Goal: Transaction & Acquisition: Purchase product/service

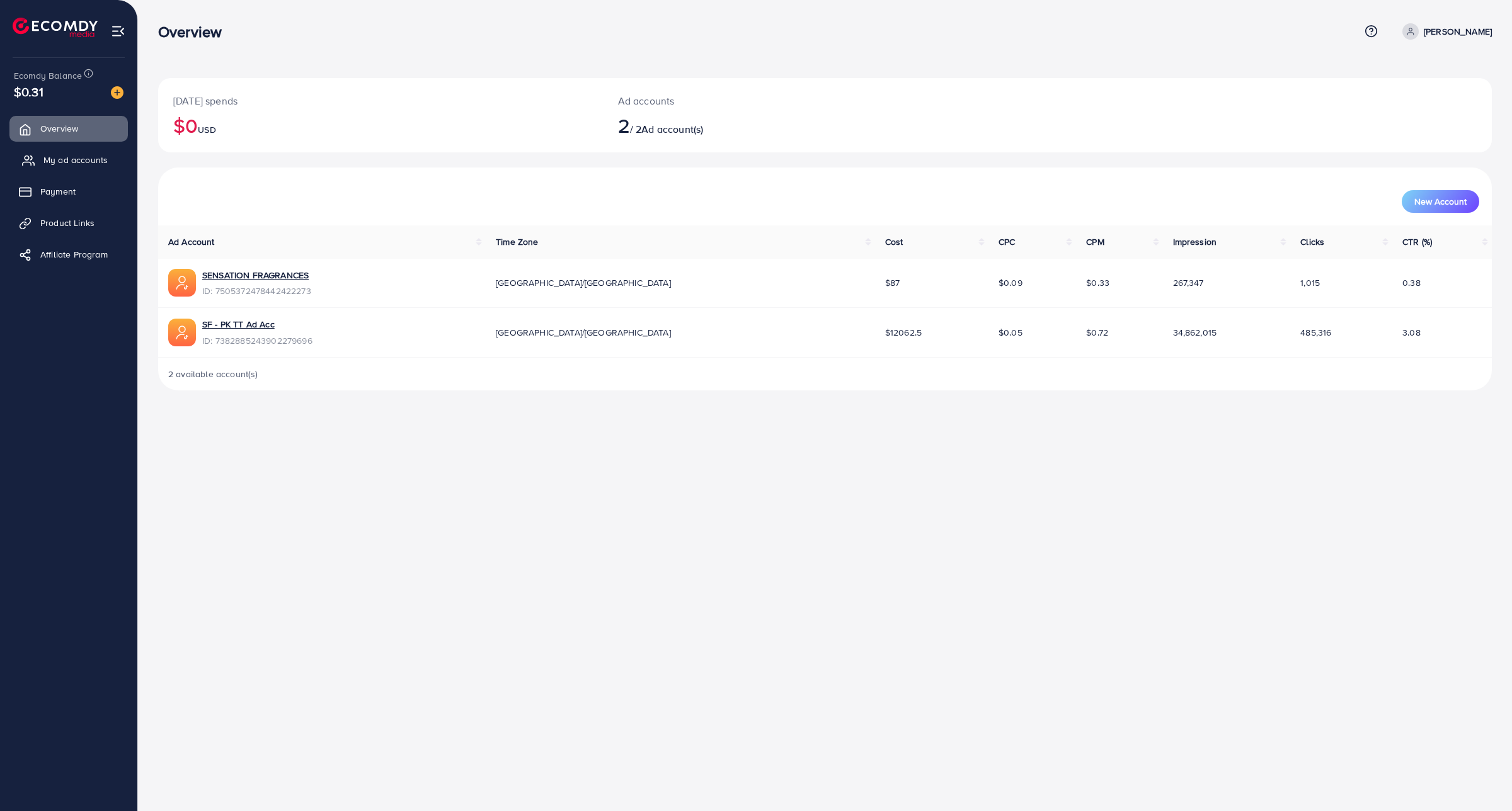
click at [55, 159] on span "My ad accounts" at bounding box center [76, 160] width 64 height 13
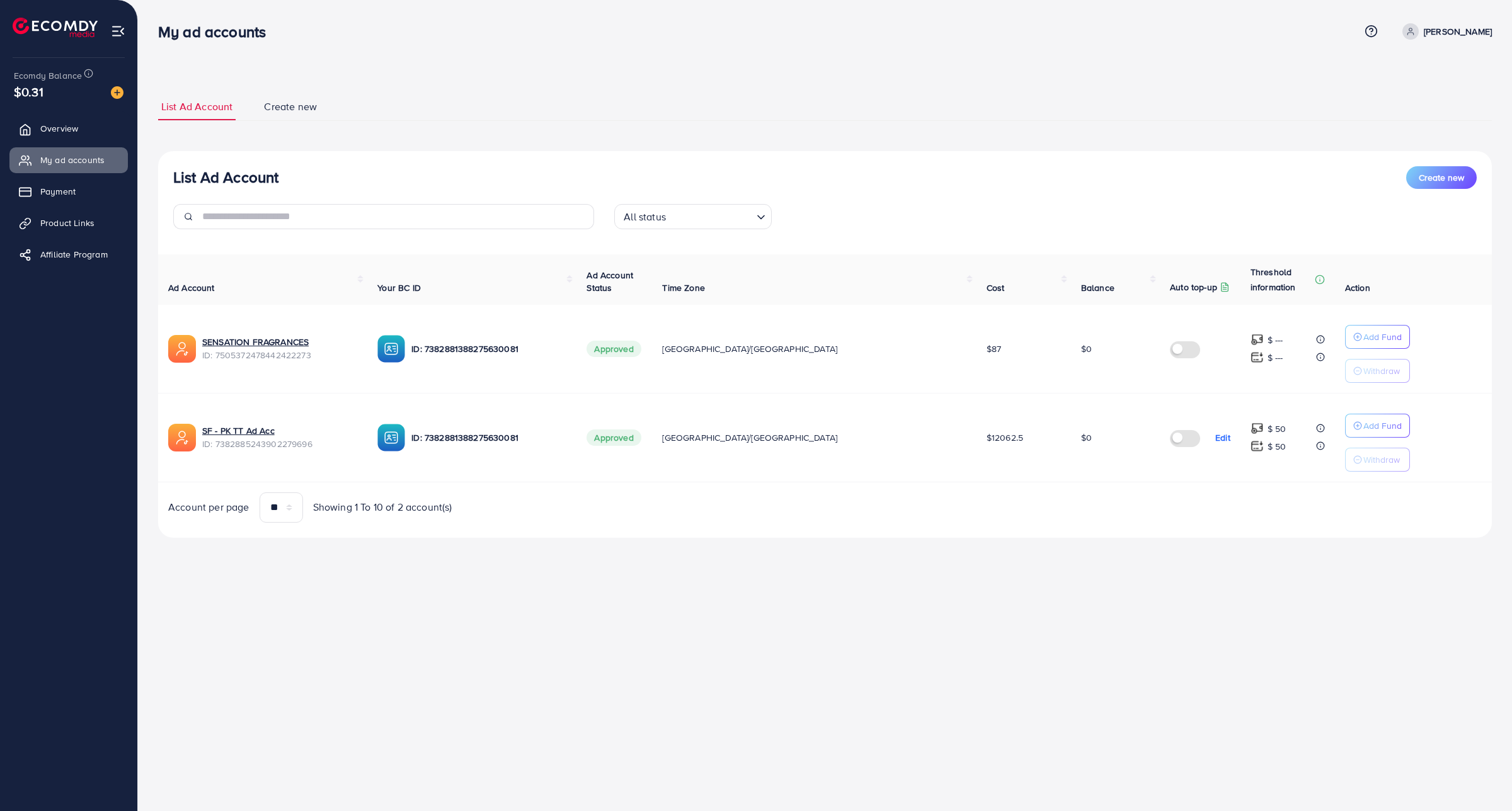
click at [52, 175] on ul "Overview My ad accounts Payment Product Links Affiliate Program" at bounding box center [68, 195] width 137 height 169
click at [51, 190] on span "Payment" at bounding box center [61, 192] width 35 height 13
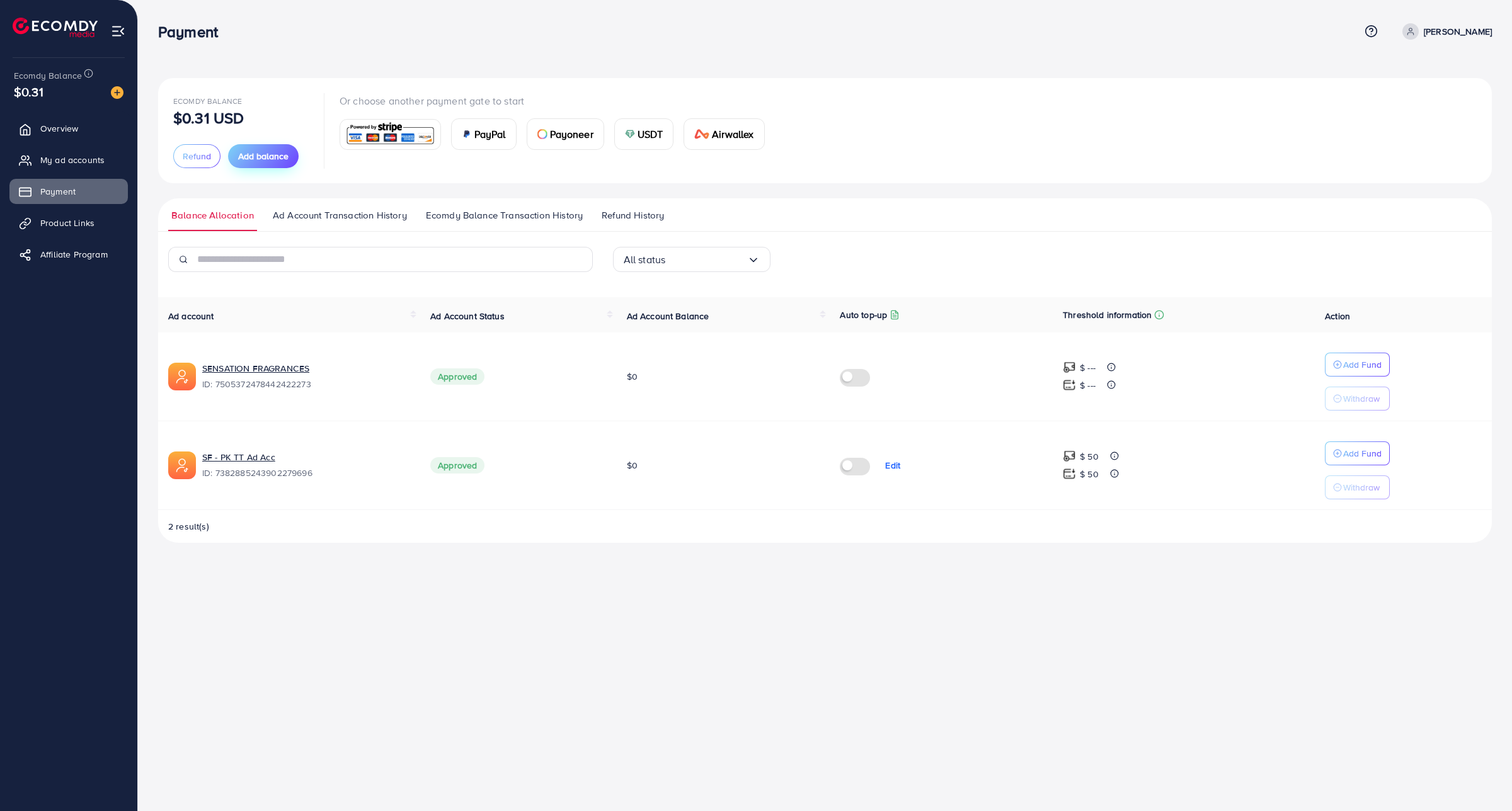
click at [249, 150] on span "Add balance" at bounding box center [263, 156] width 50 height 13
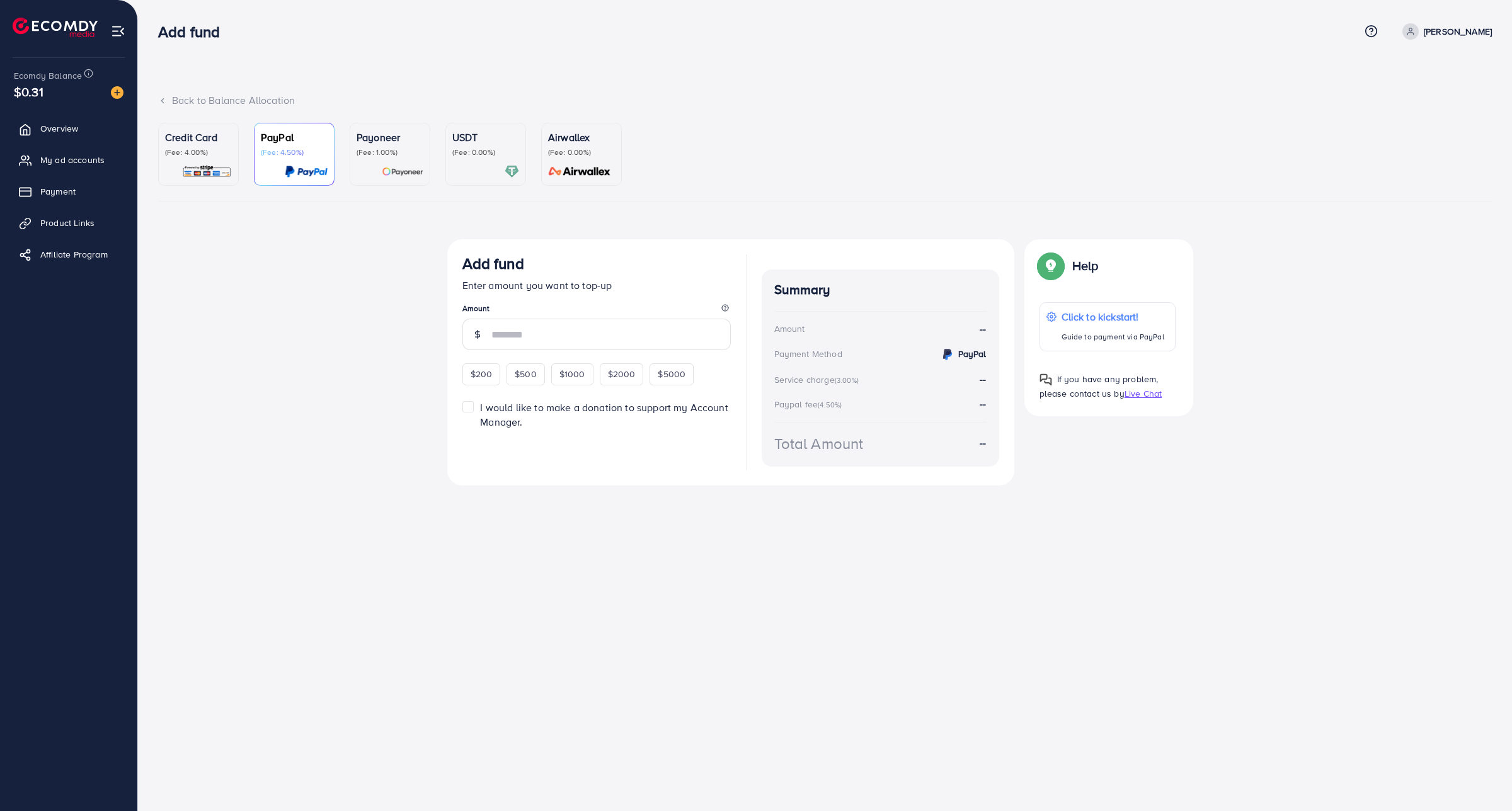
click at [394, 136] on p "Payoneer" at bounding box center [390, 137] width 67 height 15
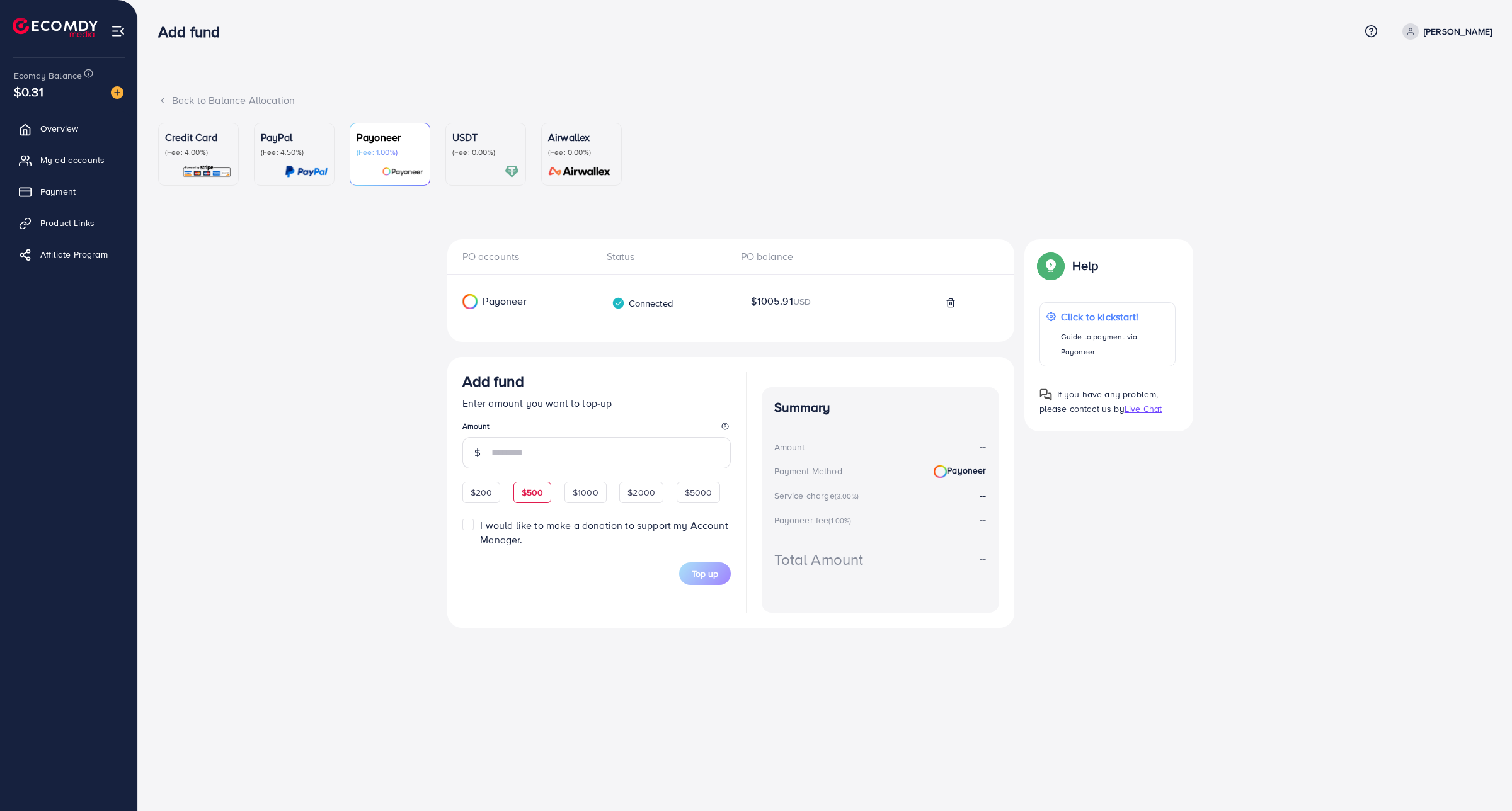
click at [520, 483] on div "$500" at bounding box center [533, 492] width 39 height 21
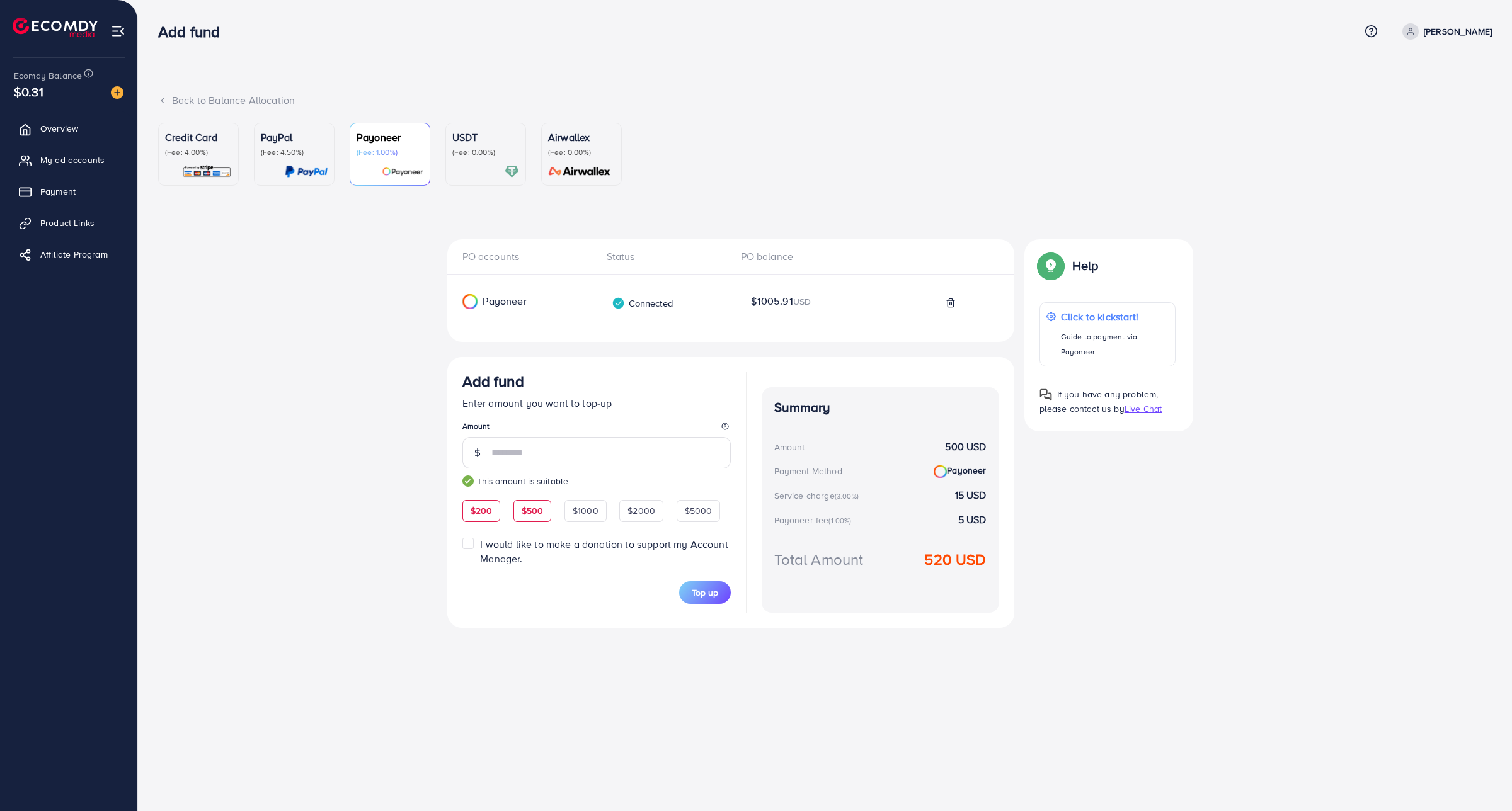
click at [484, 512] on span "$200" at bounding box center [482, 511] width 22 height 13
type input "***"
click at [715, 587] on span "Top up" at bounding box center [704, 593] width 26 height 13
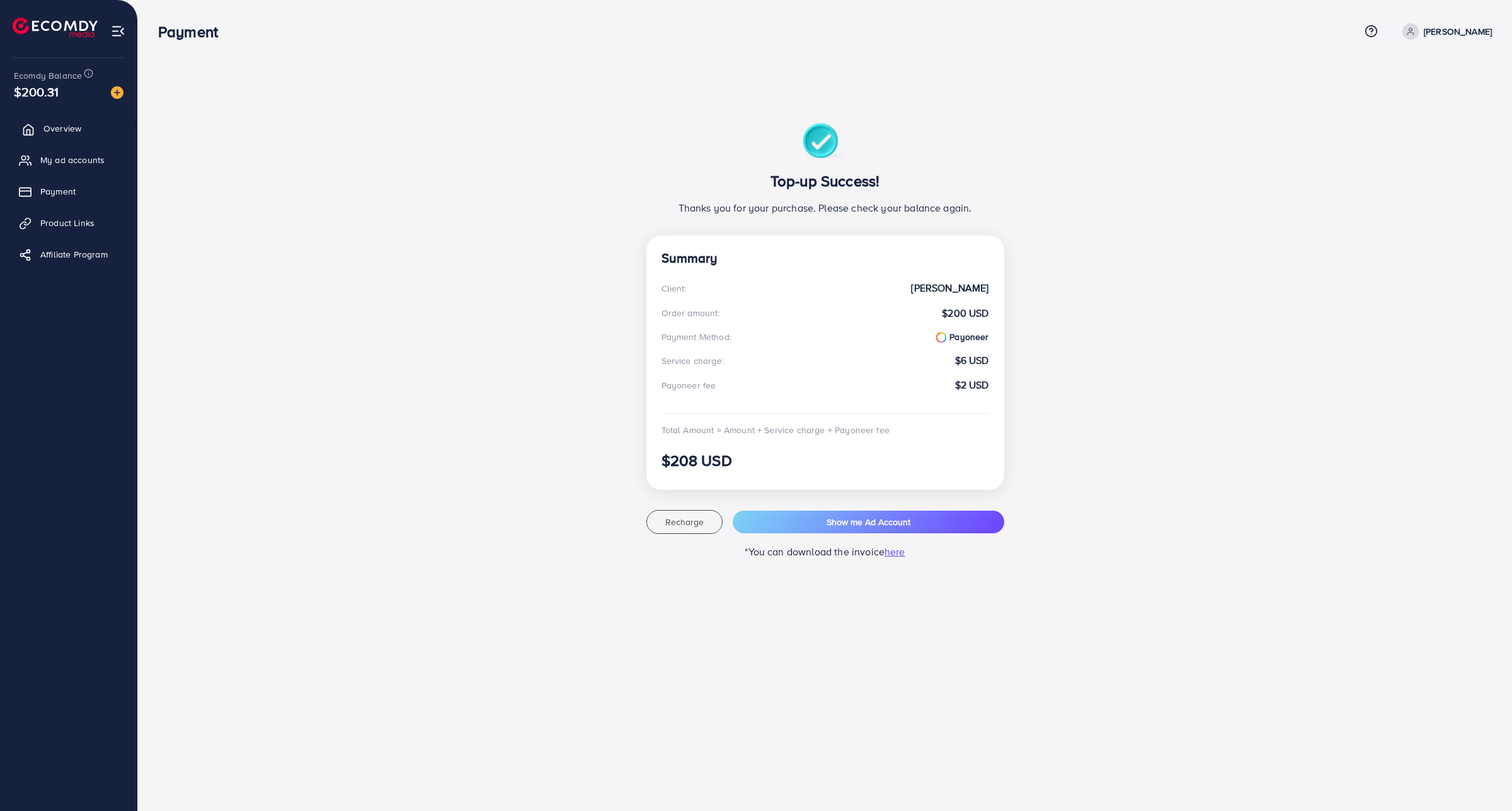
click at [70, 133] on span "Overview" at bounding box center [62, 129] width 38 height 13
